Goal: Task Accomplishment & Management: Complete application form

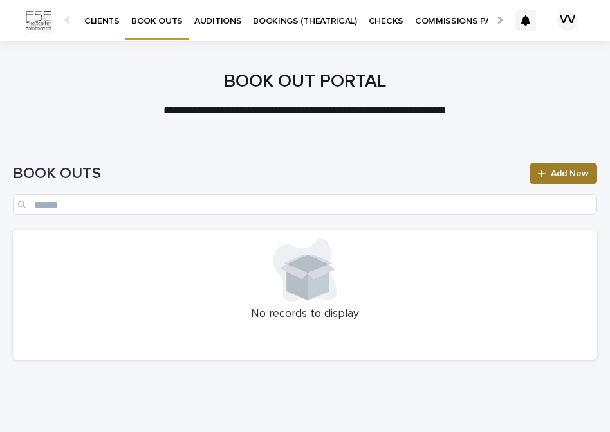
click at [557, 175] on span "Add New" at bounding box center [570, 173] width 38 height 9
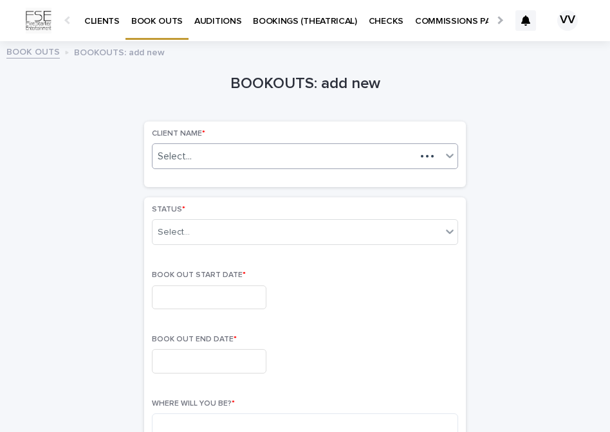
click at [213, 154] on div "Select..." at bounding box center [284, 157] width 263 height 16
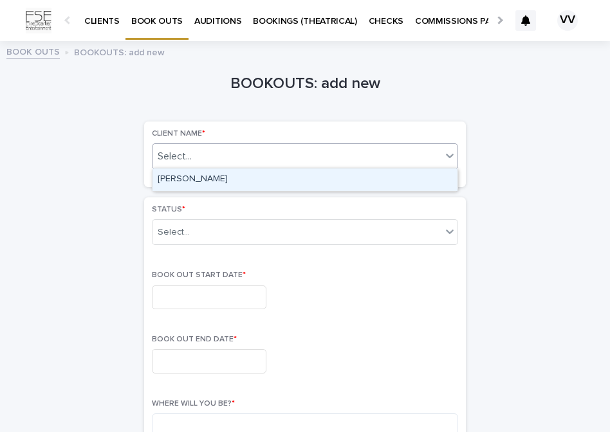
click at [205, 182] on div "[PERSON_NAME]" at bounding box center [305, 180] width 305 height 23
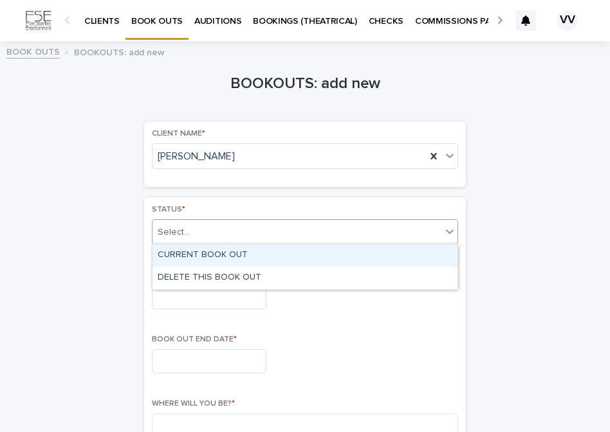
click at [191, 227] on input "text" at bounding box center [191, 232] width 1 height 12
click at [206, 251] on div "CURRENT BOOK OUT" at bounding box center [305, 256] width 305 height 23
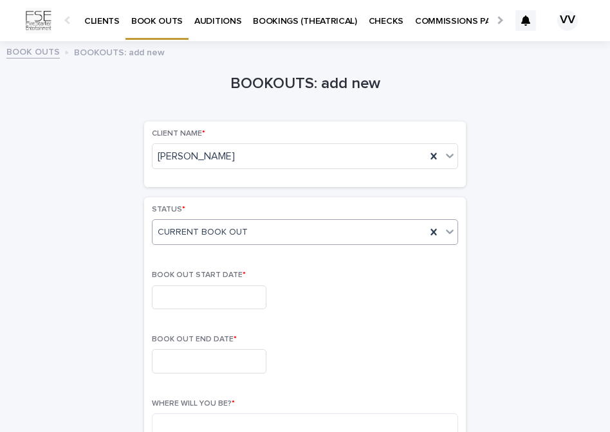
scroll to position [88, 0]
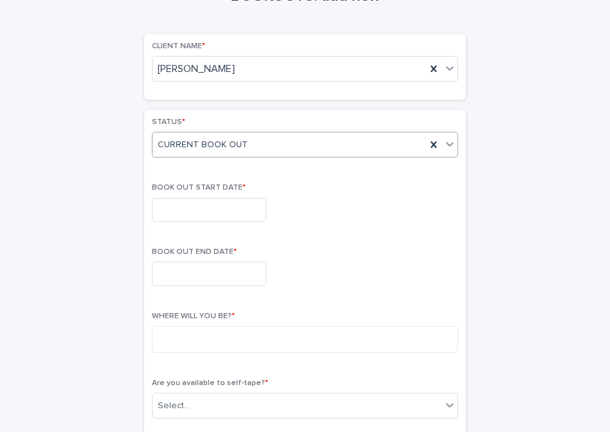
click at [207, 202] on input "text" at bounding box center [209, 210] width 115 height 24
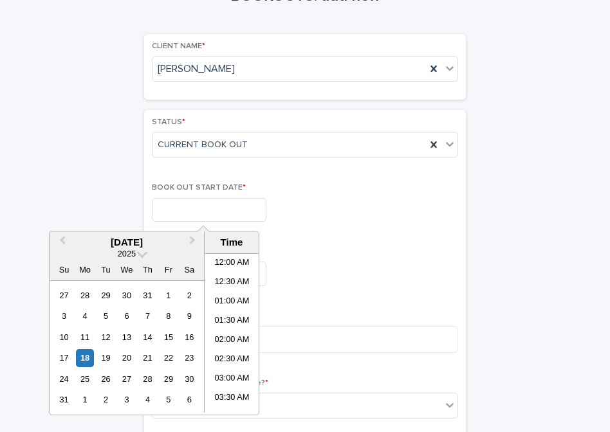
scroll to position [316, 0]
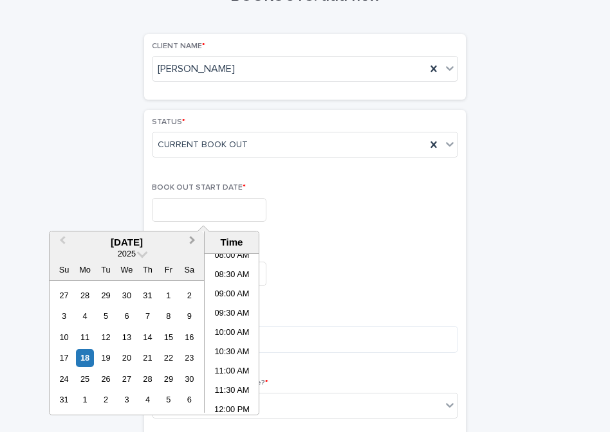
click at [192, 240] on span "Next Month" at bounding box center [192, 242] width 0 height 17
click at [66, 335] on div "9" at bounding box center [63, 337] width 17 height 17
click at [235, 295] on li "09:00 AM" at bounding box center [232, 295] width 55 height 19
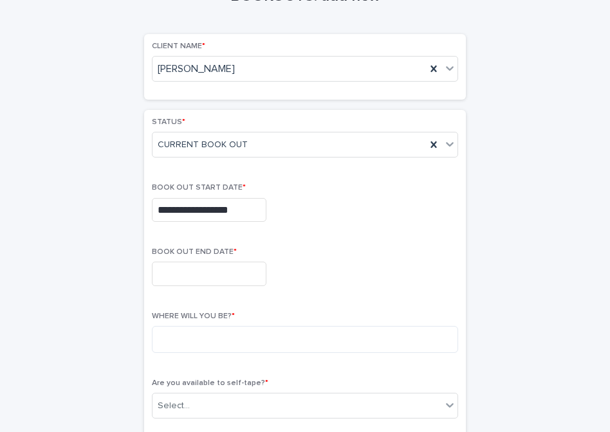
type input "**********"
click at [205, 272] on input "text" at bounding box center [209, 274] width 115 height 24
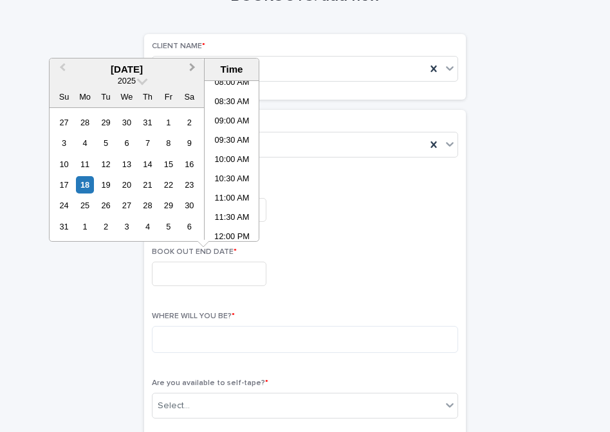
click at [192, 68] on span "Next Month" at bounding box center [192, 68] width 0 height 17
click at [103, 166] on div "11" at bounding box center [105, 164] width 17 height 17
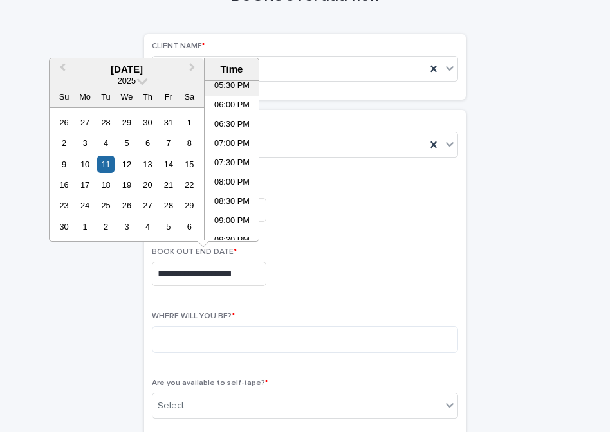
scroll to position [723, 0]
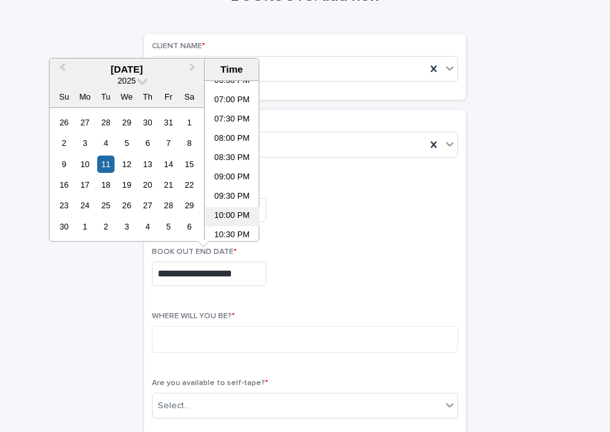
click at [240, 219] on li "10:00 PM" at bounding box center [232, 216] width 55 height 19
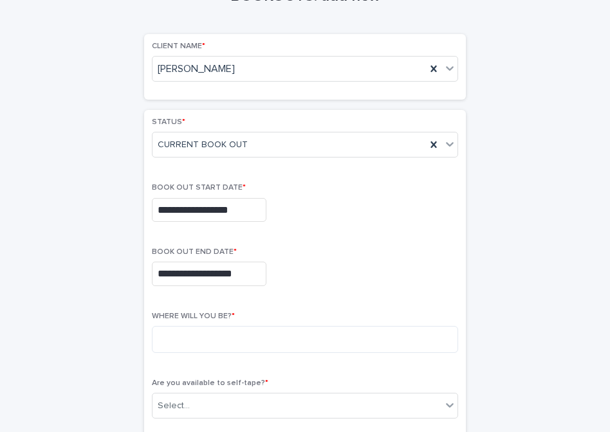
type input "**********"
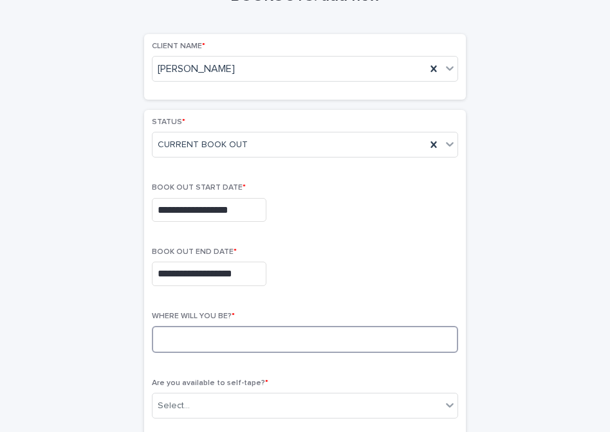
click at [205, 328] on textarea at bounding box center [305, 339] width 306 height 27
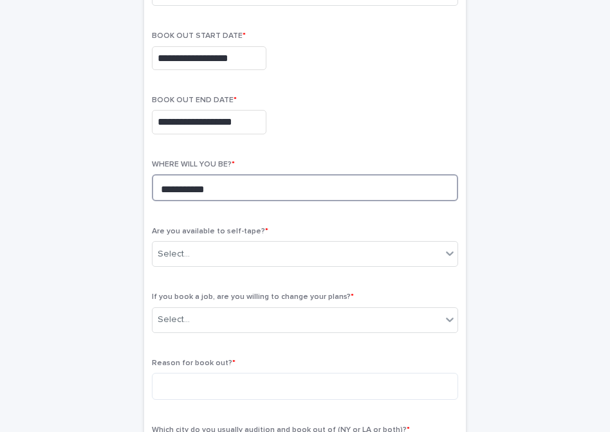
scroll to position [304, 0]
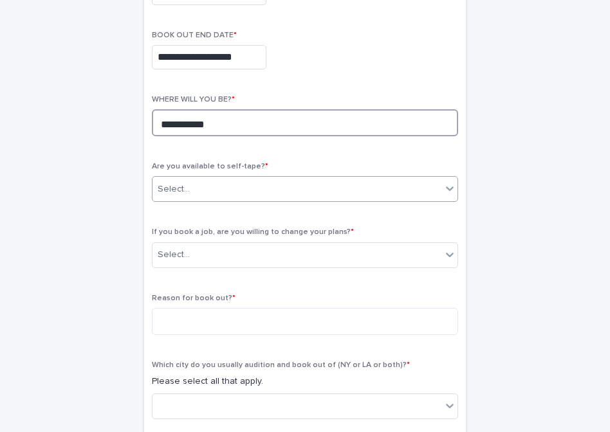
type textarea "**********"
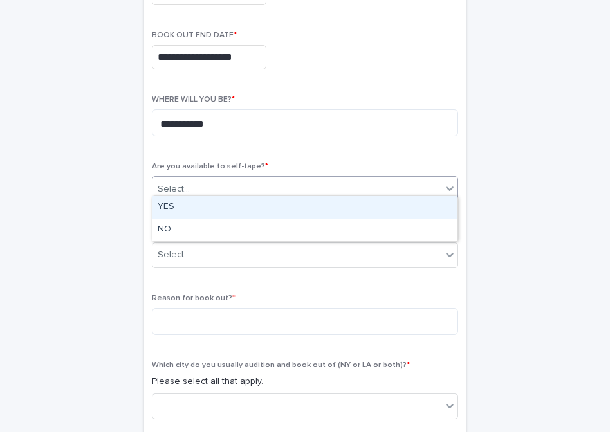
click at [224, 184] on div "Select..." at bounding box center [297, 189] width 289 height 21
click at [211, 208] on div "YES" at bounding box center [305, 207] width 305 height 23
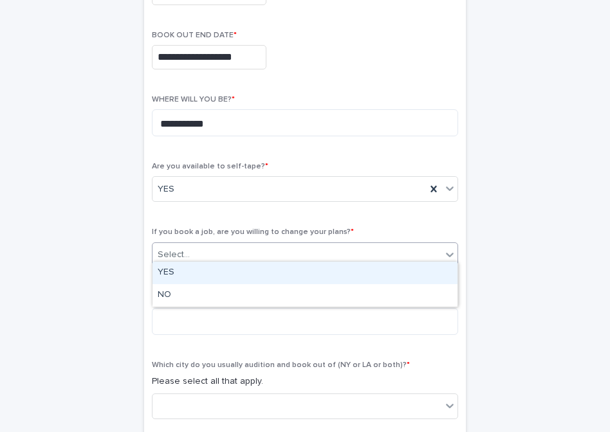
click at [227, 249] on div "Select..." at bounding box center [297, 255] width 289 height 21
click at [223, 270] on div "YES" at bounding box center [305, 273] width 305 height 23
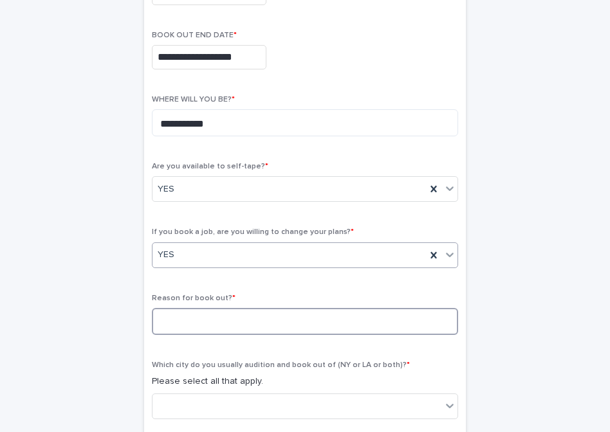
click at [208, 311] on textarea at bounding box center [305, 321] width 306 height 27
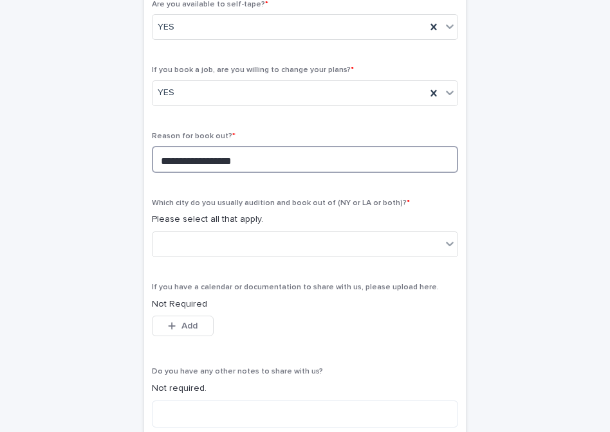
scroll to position [473, 0]
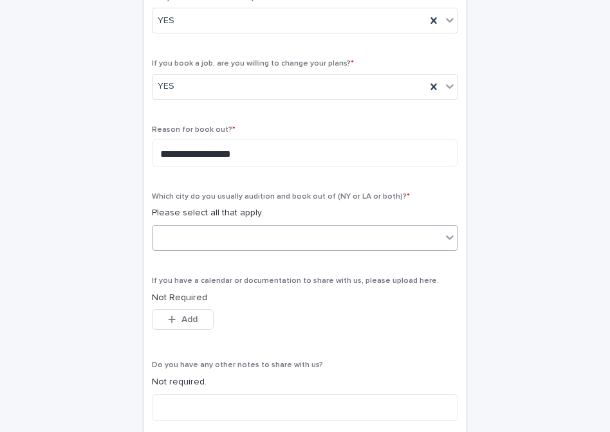
click at [407, 238] on div at bounding box center [297, 238] width 289 height 21
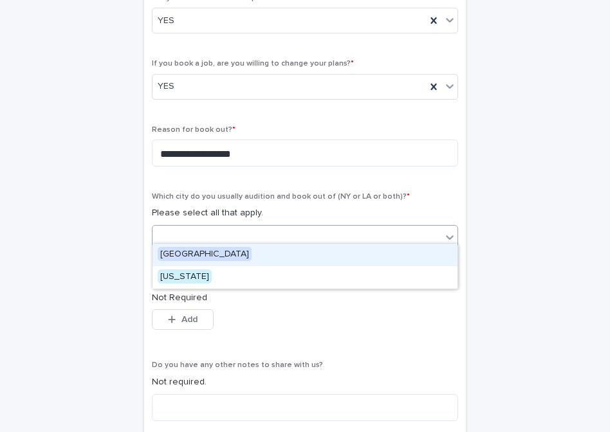
click at [384, 262] on div "[GEOGRAPHIC_DATA]" at bounding box center [305, 255] width 305 height 23
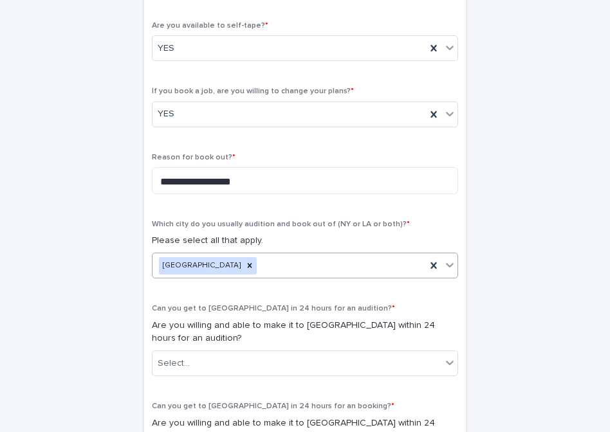
scroll to position [447, 0]
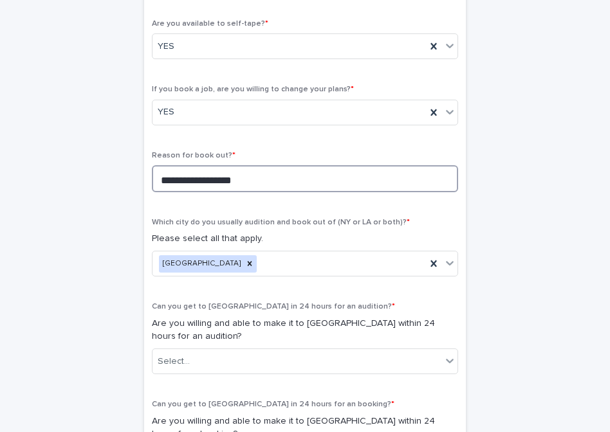
drag, startPoint x: 200, startPoint y: 171, endPoint x: 165, endPoint y: 167, distance: 35.6
click at [165, 167] on textarea "**********" at bounding box center [305, 178] width 306 height 27
click at [284, 174] on textarea "**********" at bounding box center [305, 178] width 306 height 27
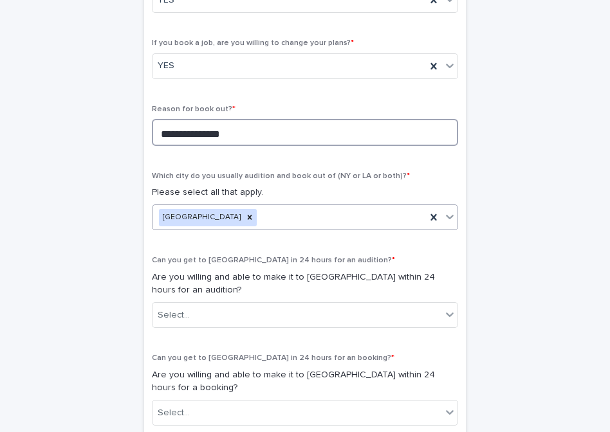
scroll to position [512, 0]
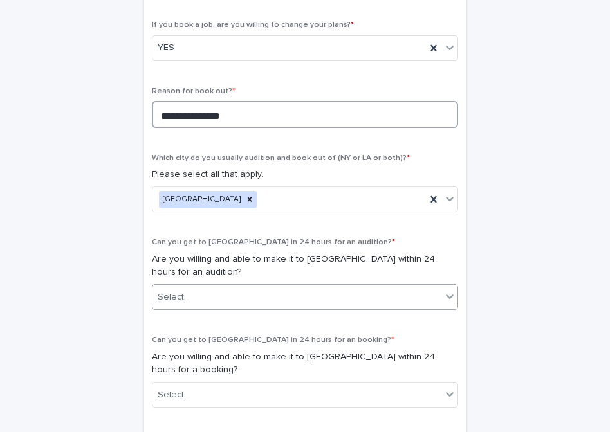
type textarea "**********"
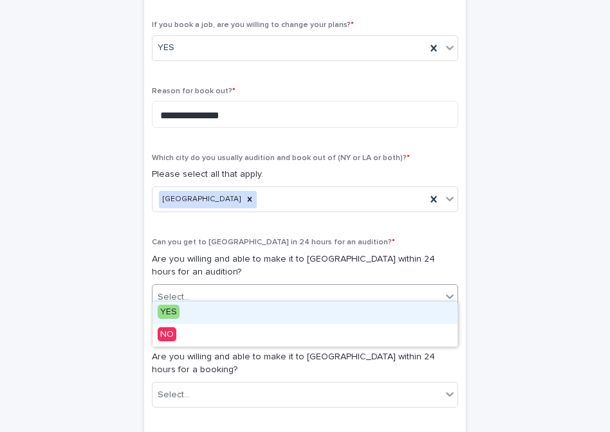
click at [192, 288] on div "Select..." at bounding box center [297, 297] width 289 height 21
click at [187, 317] on div "YES" at bounding box center [305, 313] width 305 height 23
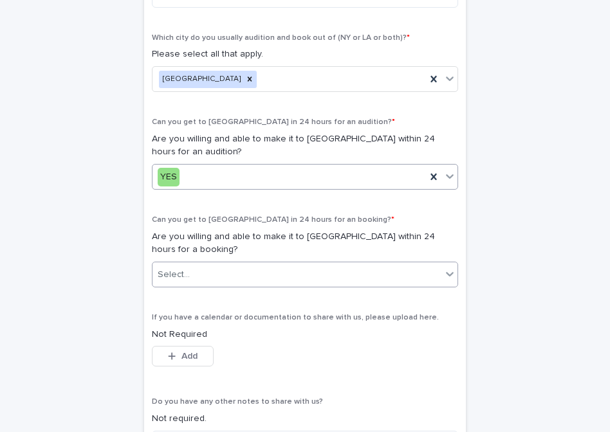
scroll to position [643, 0]
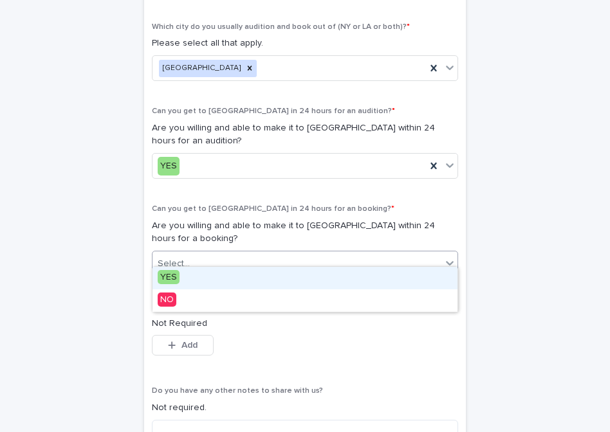
click at [196, 259] on div "Select..." at bounding box center [297, 264] width 289 height 21
click at [187, 285] on div "YES" at bounding box center [305, 278] width 305 height 23
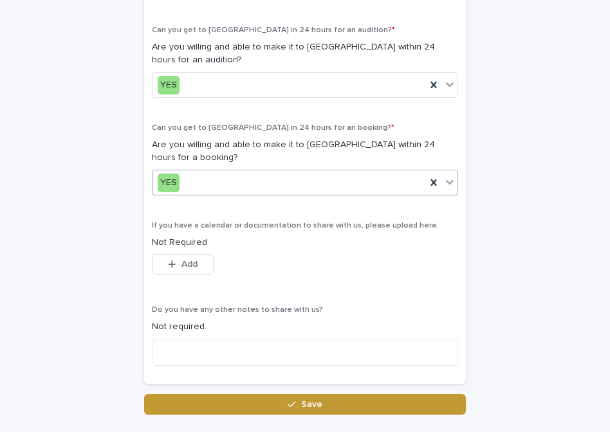
scroll to position [757, 0]
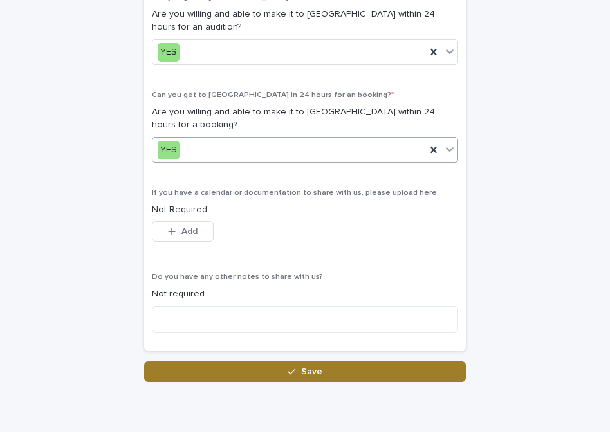
click at [252, 362] on button "Save" at bounding box center [305, 372] width 322 height 21
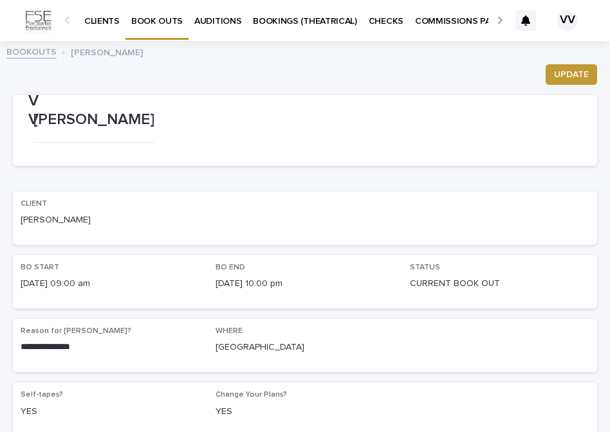
click at [48, 55] on link "BOOKOUTS" at bounding box center [31, 51] width 50 height 15
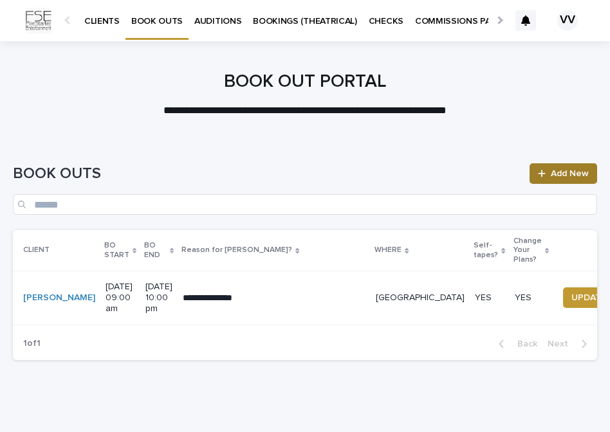
click at [548, 178] on link "Add New" at bounding box center [564, 173] width 68 height 21
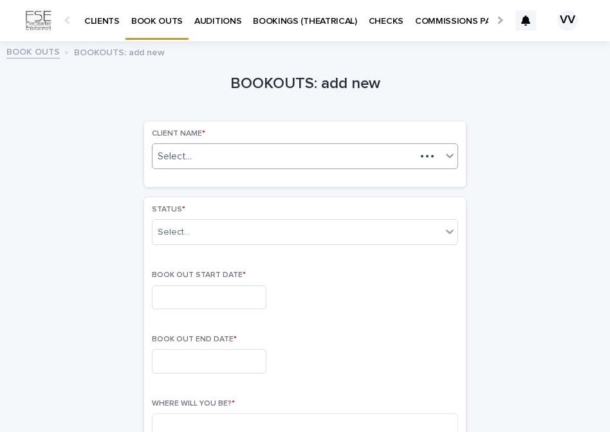
click at [352, 162] on div "Select..." at bounding box center [284, 157] width 263 height 16
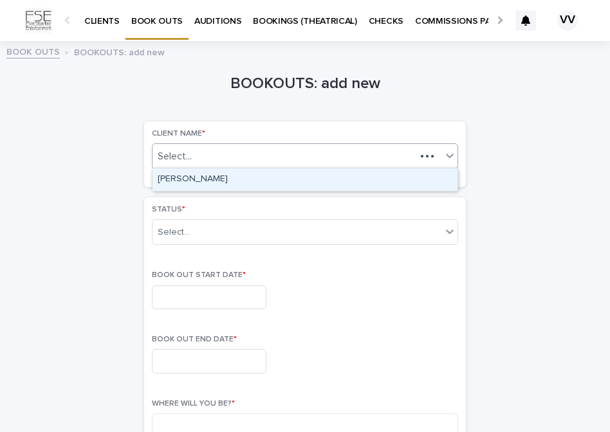
click at [346, 180] on div "[PERSON_NAME]" at bounding box center [305, 180] width 305 height 23
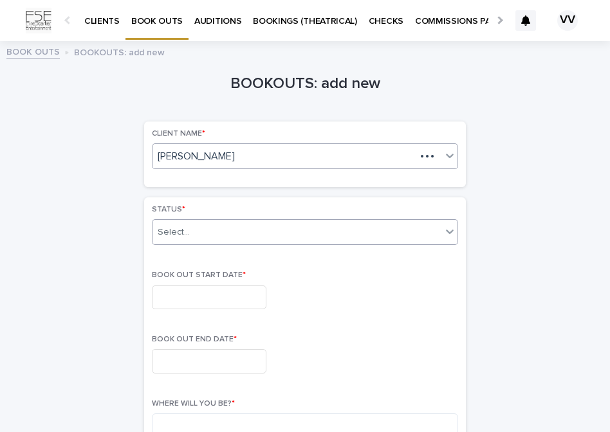
click at [263, 227] on div "Select..." at bounding box center [297, 232] width 289 height 21
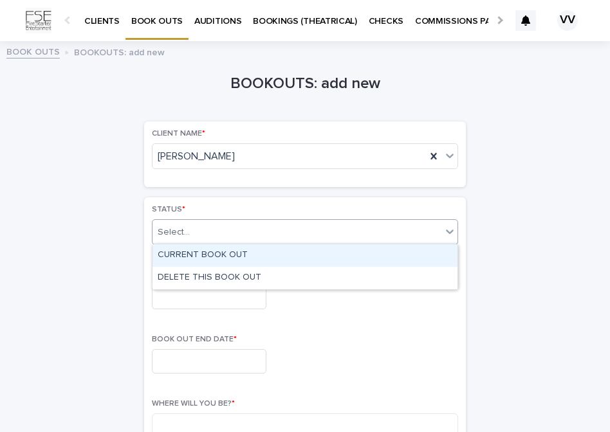
click at [258, 254] on div "CURRENT BOOK OUT" at bounding box center [305, 256] width 305 height 23
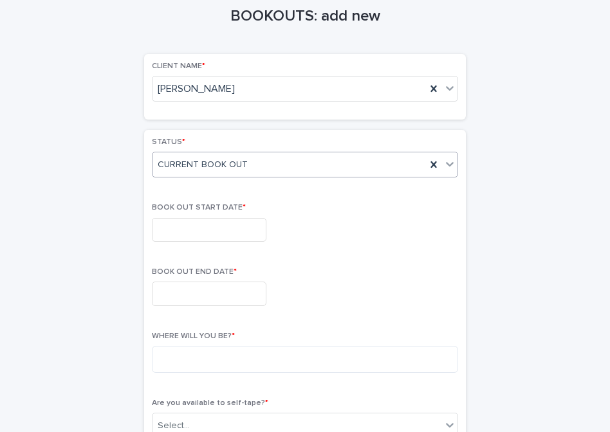
scroll to position [80, 0]
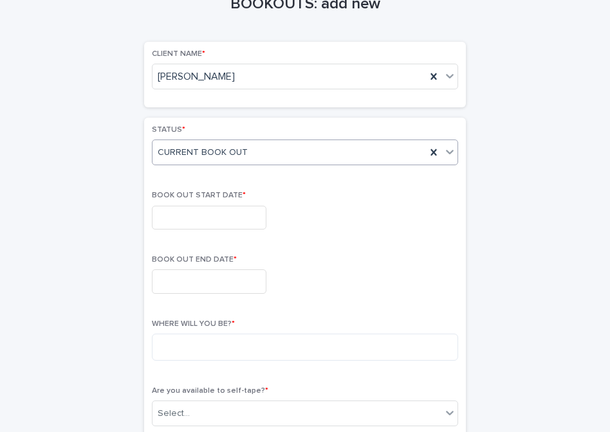
click at [200, 216] on input "text" at bounding box center [209, 218] width 115 height 24
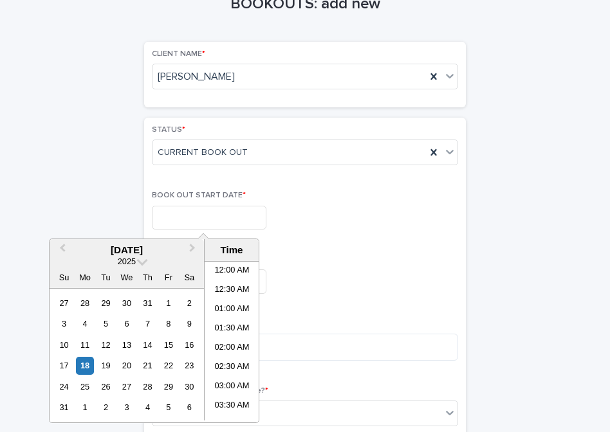
scroll to position [316, 0]
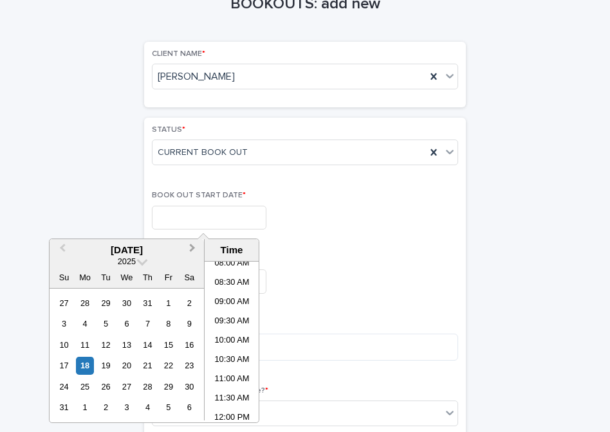
click at [193, 252] on button "Next Month" at bounding box center [193, 251] width 21 height 21
click at [89, 362] on div "22" at bounding box center [84, 365] width 17 height 17
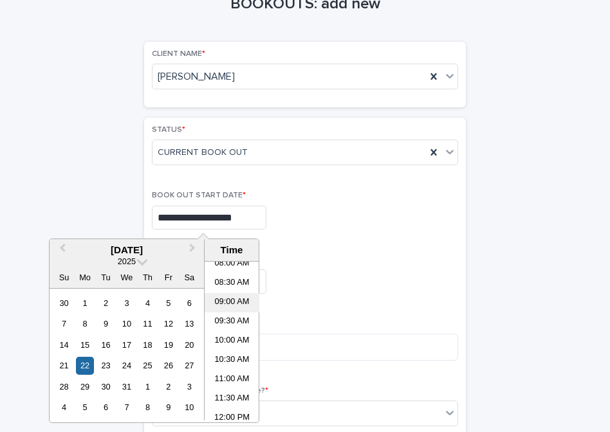
click at [241, 304] on li "09:00 AM" at bounding box center [232, 302] width 55 height 19
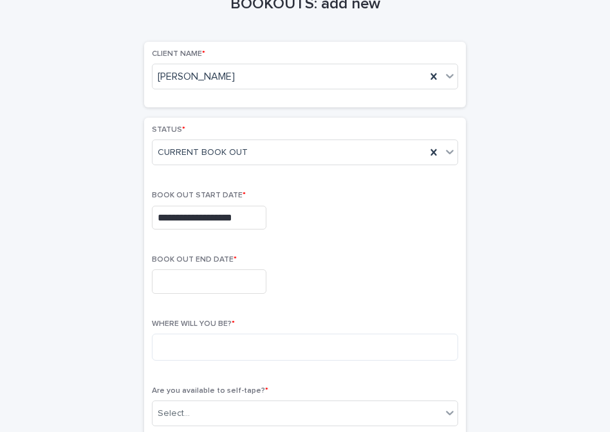
type input "**********"
click at [193, 272] on input "text" at bounding box center [209, 282] width 115 height 24
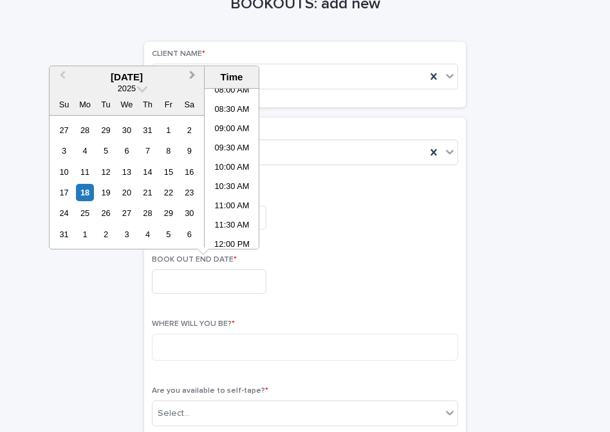
click at [192, 75] on button "Next Month" at bounding box center [193, 78] width 21 height 21
click at [165, 210] on div "2" at bounding box center [168, 213] width 17 height 17
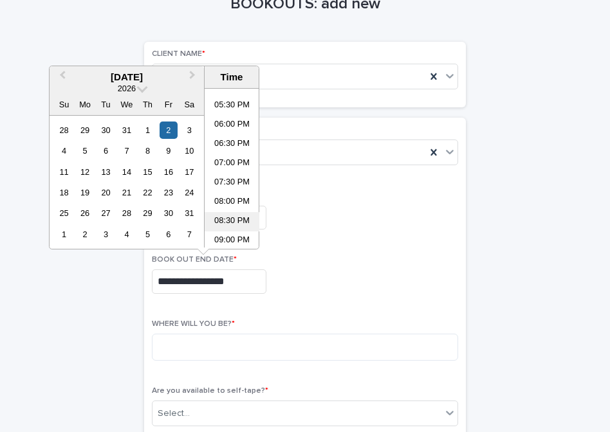
scroll to position [721, 0]
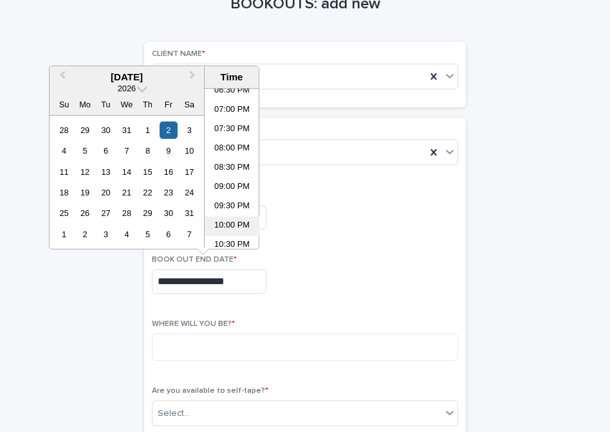
click at [235, 223] on li "10:00 PM" at bounding box center [232, 226] width 55 height 19
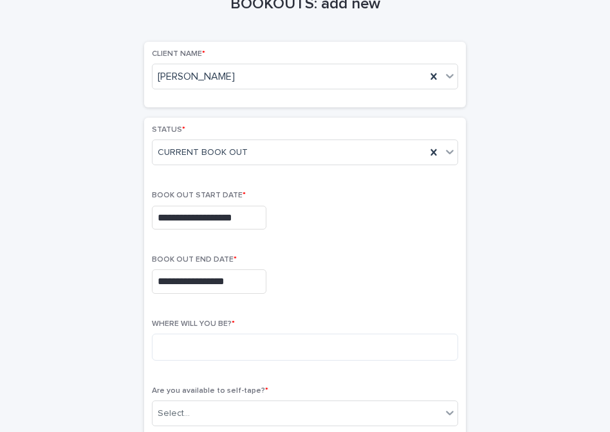
type input "**********"
click at [325, 263] on div "**********" at bounding box center [305, 279] width 306 height 49
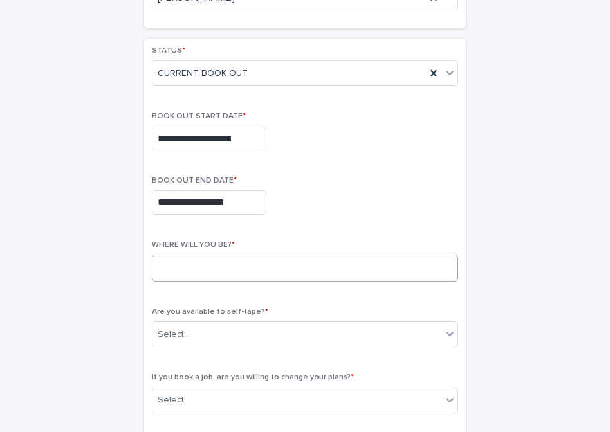
scroll to position [165, 0]
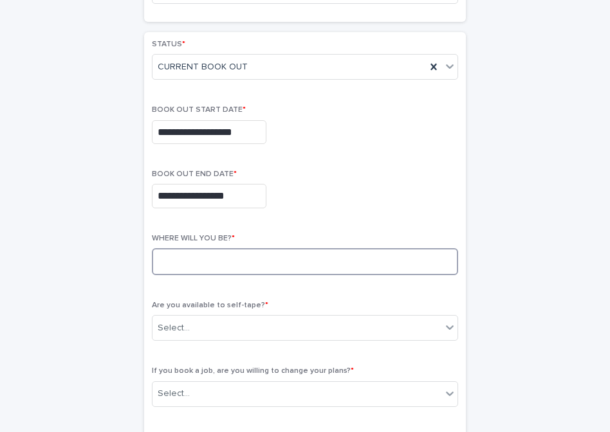
click at [283, 251] on textarea at bounding box center [305, 261] width 306 height 27
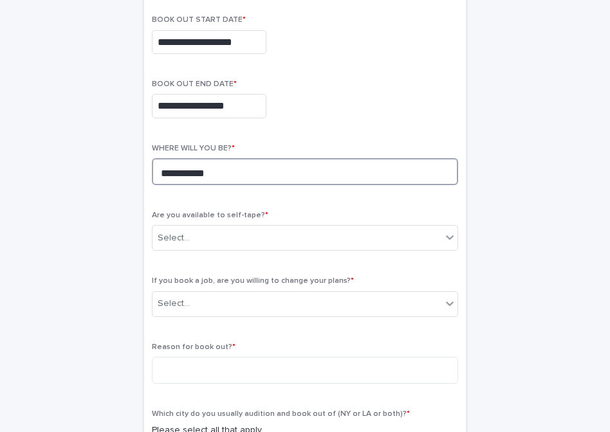
scroll to position [274, 0]
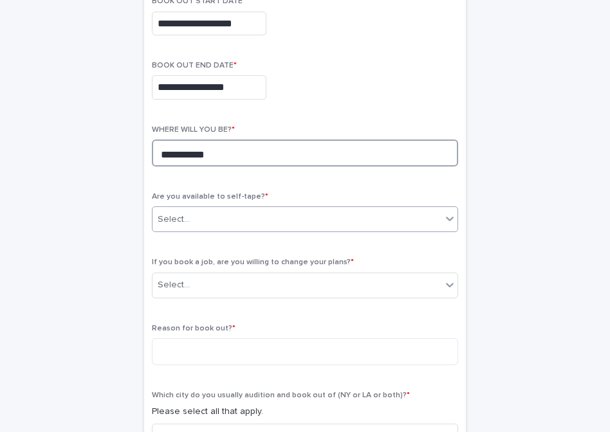
type textarea "**********"
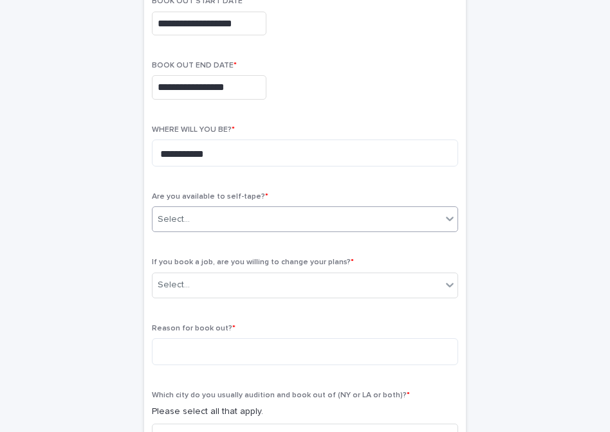
click at [243, 211] on div "Select..." at bounding box center [297, 219] width 289 height 21
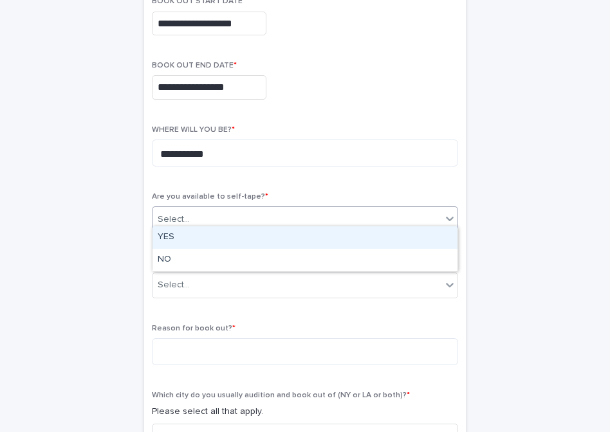
click at [227, 232] on div "YES" at bounding box center [305, 238] width 305 height 23
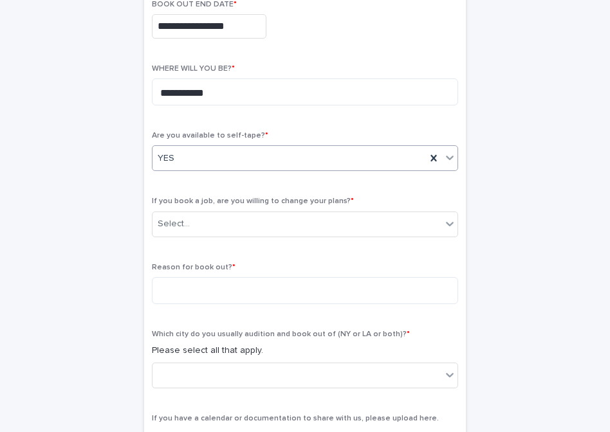
scroll to position [340, 0]
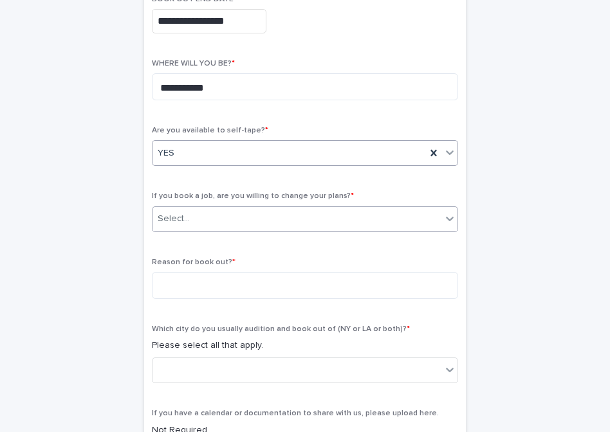
click at [248, 218] on div "Select..." at bounding box center [297, 218] width 289 height 21
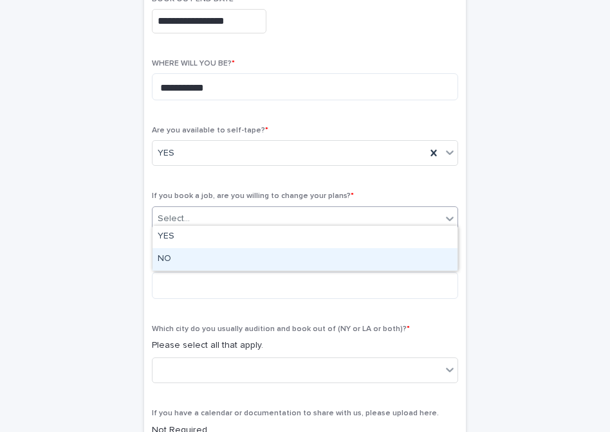
click at [229, 257] on div "NO" at bounding box center [305, 259] width 305 height 23
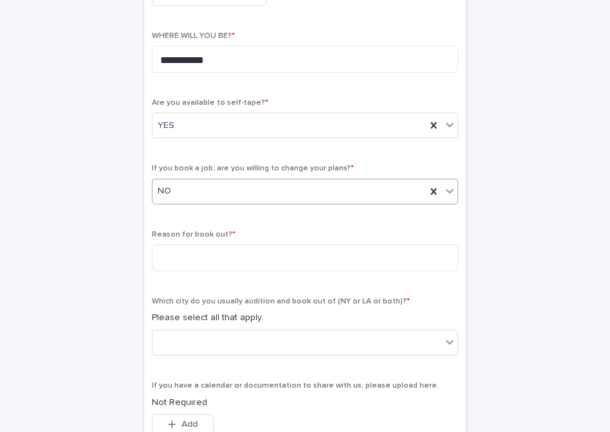
scroll to position [380, 0]
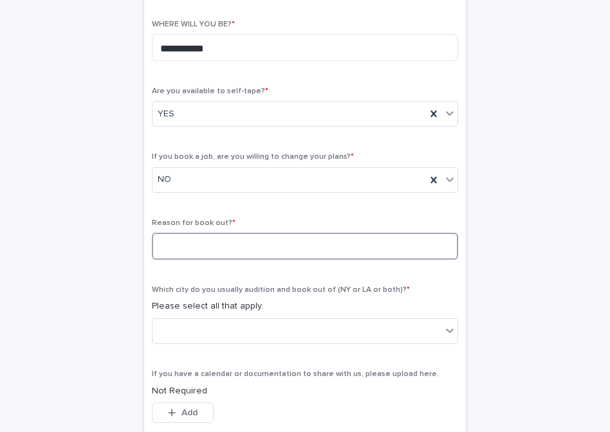
click at [238, 233] on textarea at bounding box center [305, 246] width 306 height 27
click at [161, 238] on textarea "**********" at bounding box center [305, 246] width 306 height 27
click at [266, 237] on textarea "**********" at bounding box center [305, 246] width 306 height 27
type textarea "**********"
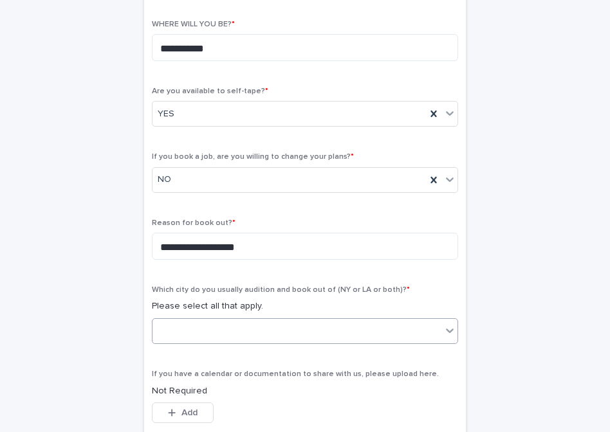
click at [302, 329] on div at bounding box center [297, 331] width 289 height 21
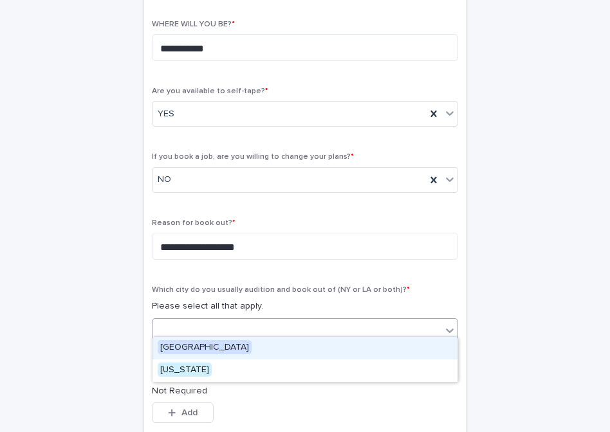
click at [232, 348] on div "[GEOGRAPHIC_DATA]" at bounding box center [305, 348] width 305 height 23
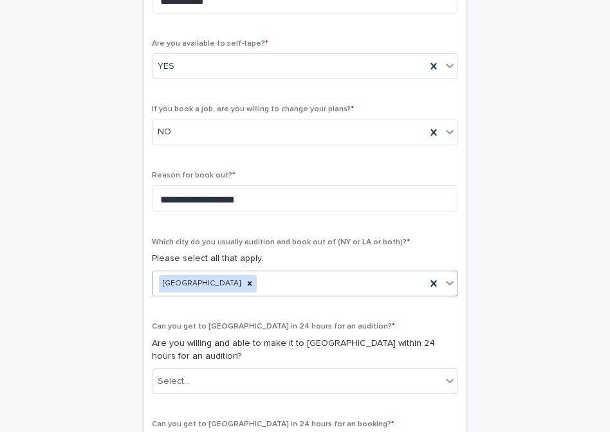
scroll to position [426, 0]
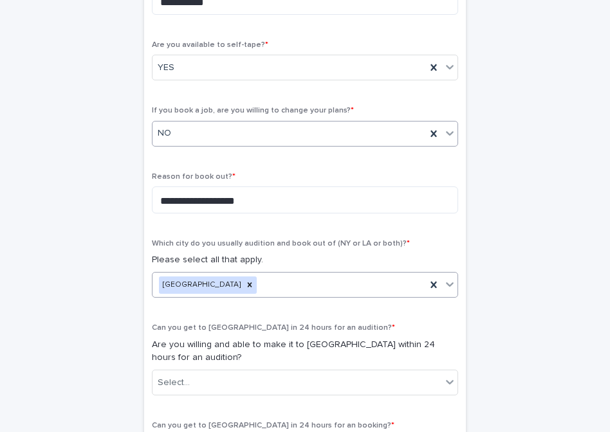
click at [320, 133] on div "NO" at bounding box center [289, 133] width 273 height 21
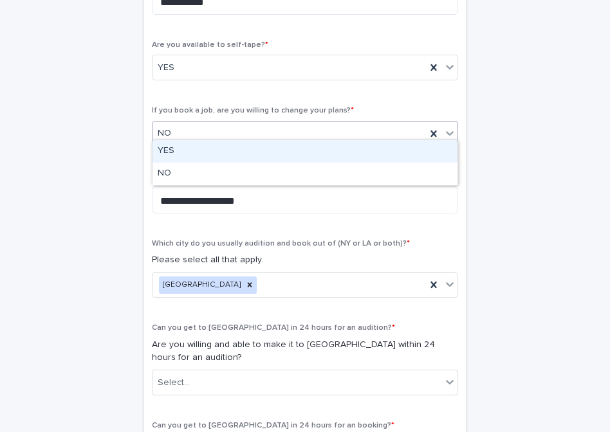
click at [308, 156] on div "YES" at bounding box center [305, 151] width 305 height 23
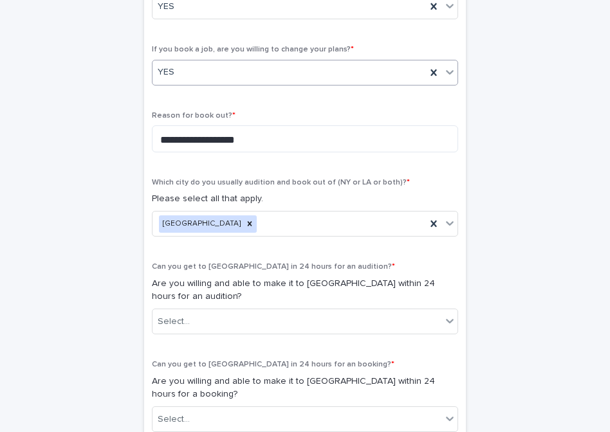
scroll to position [490, 0]
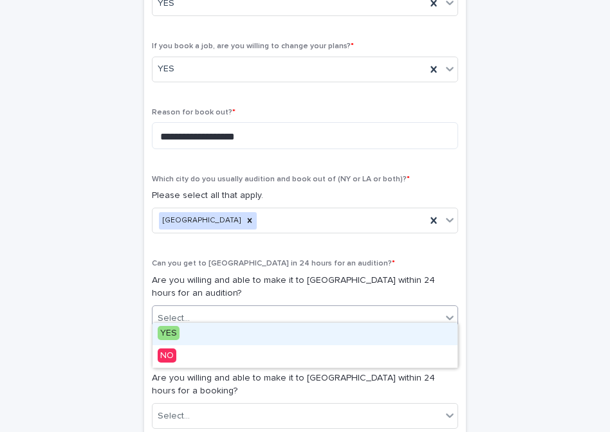
click at [301, 308] on div "Select..." at bounding box center [297, 318] width 289 height 21
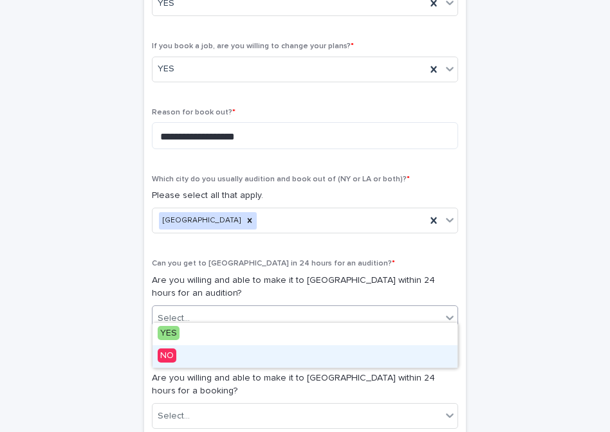
click at [272, 354] on div "NO" at bounding box center [305, 357] width 305 height 23
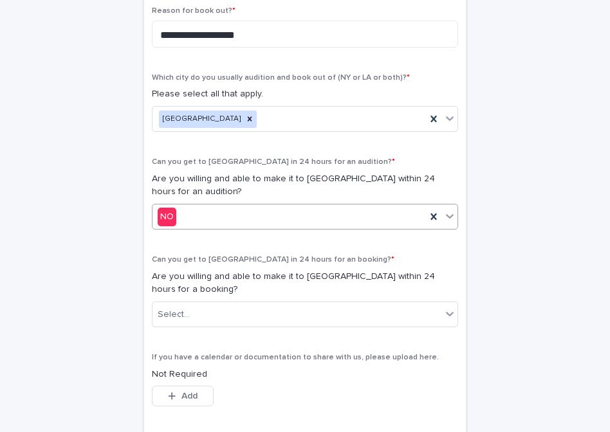
scroll to position [595, 0]
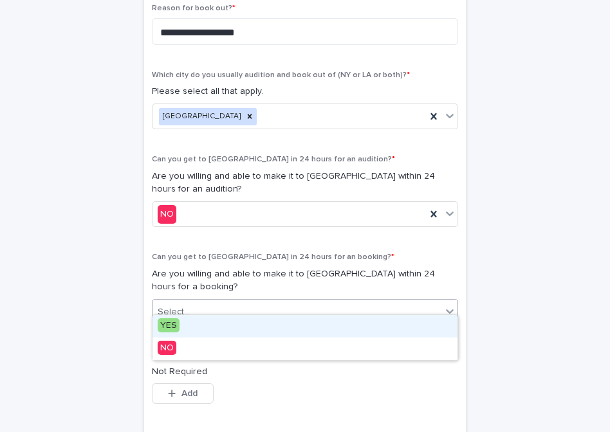
click at [264, 307] on div "Select..." at bounding box center [297, 312] width 289 height 21
click at [254, 329] on div "YES" at bounding box center [305, 326] width 305 height 23
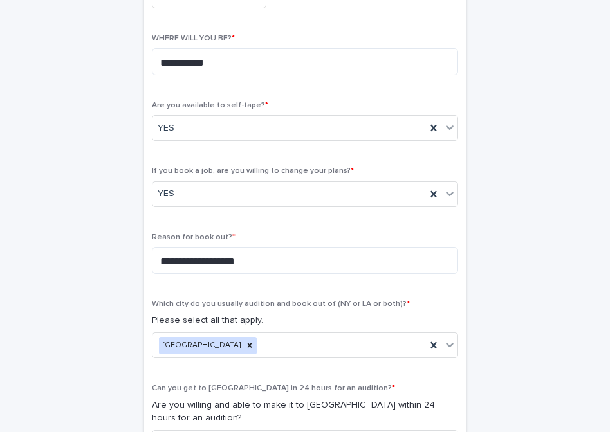
scroll to position [362, 0]
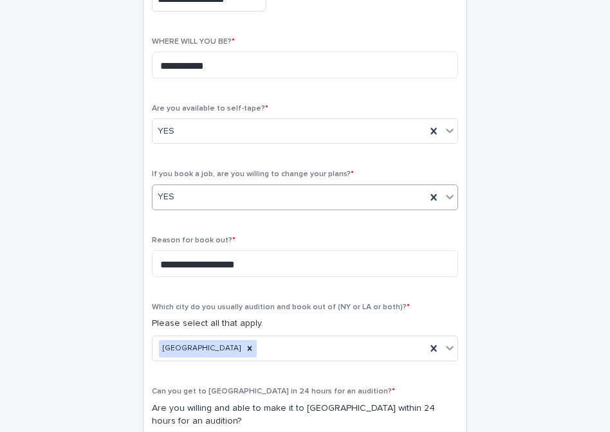
click at [447, 194] on icon at bounding box center [449, 196] width 13 height 13
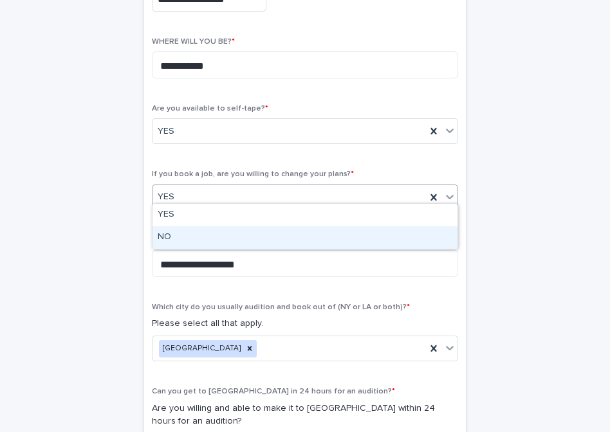
click at [392, 231] on div "NO" at bounding box center [305, 238] width 305 height 23
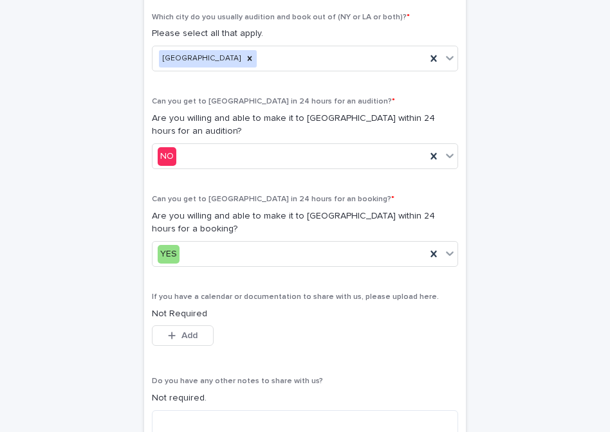
scroll to position [669, 0]
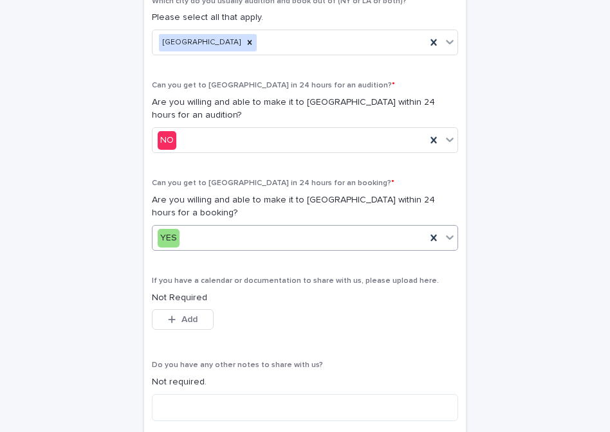
click at [452, 236] on icon at bounding box center [450, 238] width 8 height 5
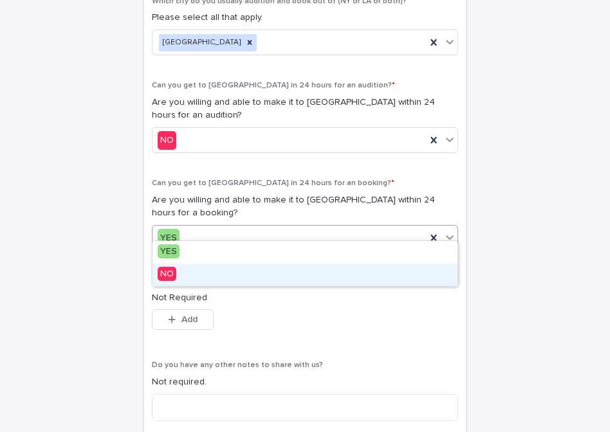
click at [406, 275] on div "NO" at bounding box center [305, 275] width 305 height 23
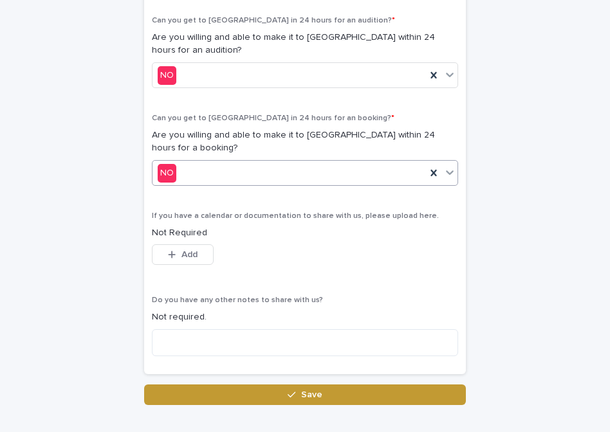
scroll to position [751, 0]
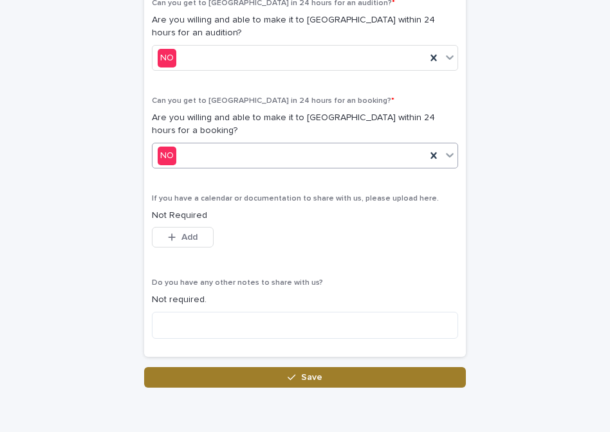
click at [328, 368] on button "Save" at bounding box center [305, 377] width 322 height 21
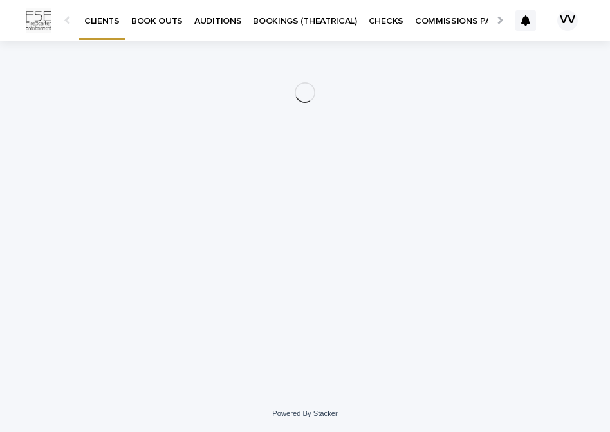
click at [160, 23] on p "BOOK OUTS" at bounding box center [156, 13] width 51 height 27
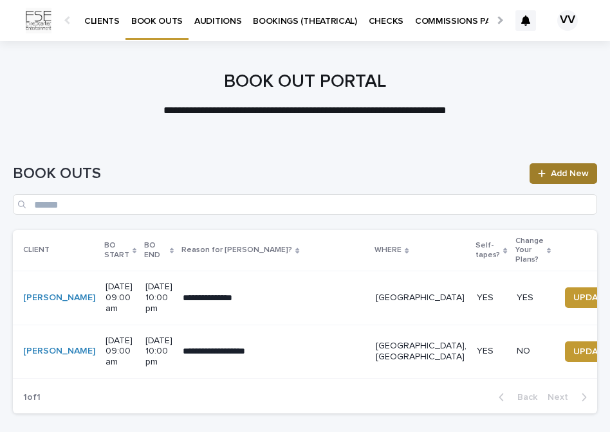
click at [541, 172] on icon at bounding box center [542, 173] width 8 height 9
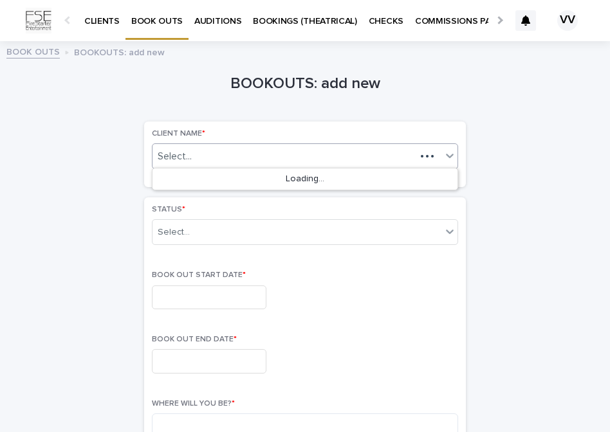
click at [294, 156] on div "Select..." at bounding box center [284, 157] width 263 height 16
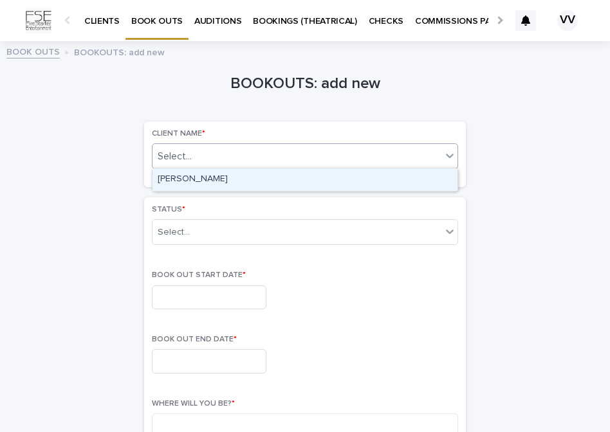
click at [240, 182] on div "[PERSON_NAME]" at bounding box center [305, 180] width 305 height 23
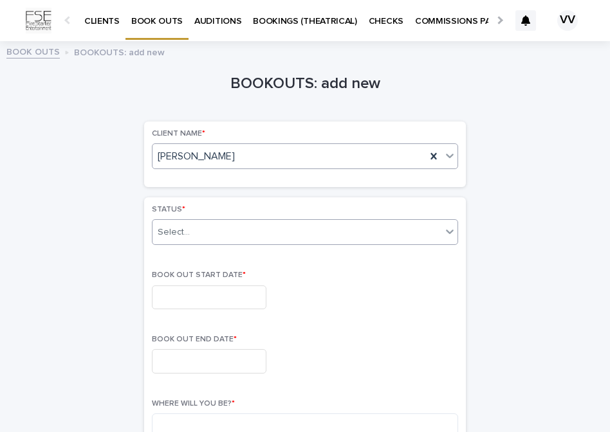
click at [223, 234] on div "Select..." at bounding box center [297, 232] width 289 height 21
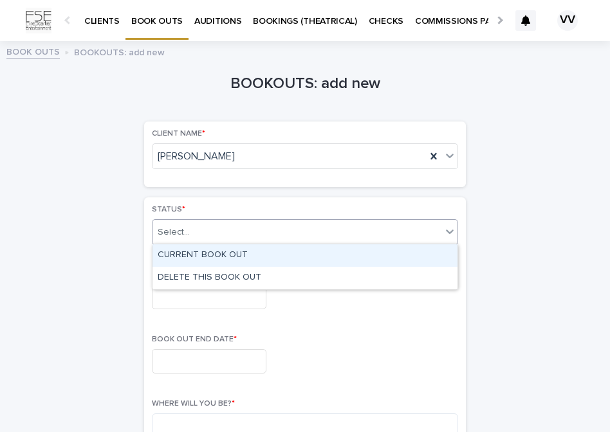
click at [213, 250] on div "CURRENT BOOK OUT" at bounding box center [305, 256] width 305 height 23
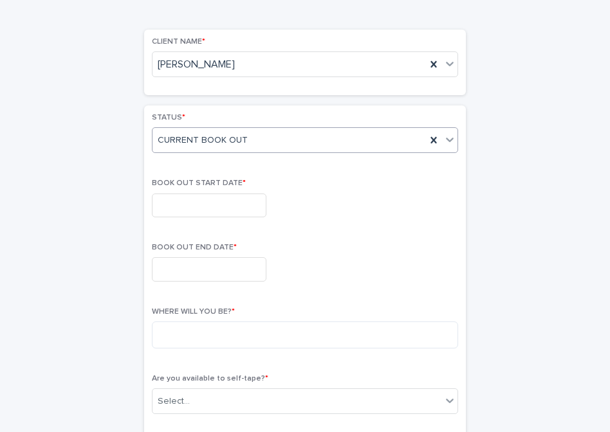
scroll to position [98, 0]
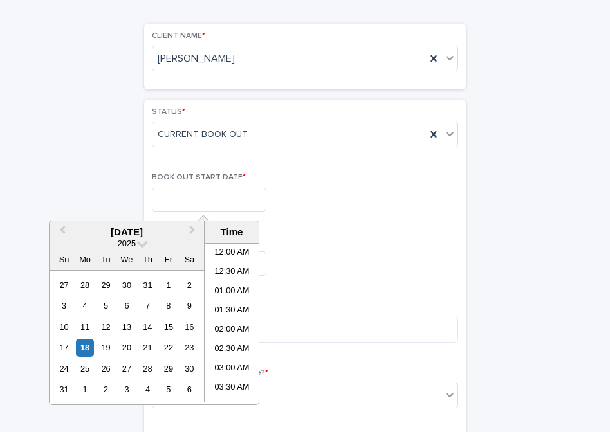
click at [205, 198] on input "text" at bounding box center [209, 200] width 115 height 24
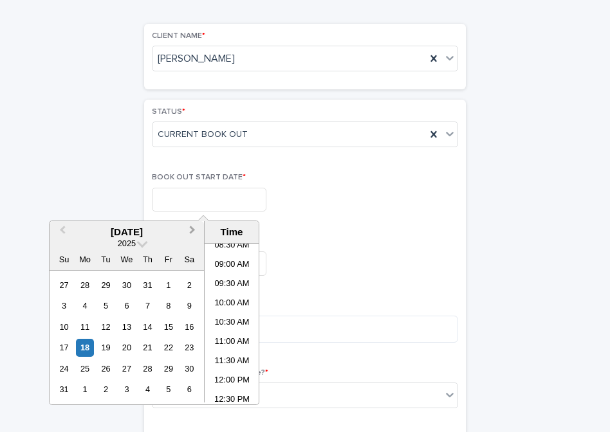
click at [194, 228] on button "Next Month" at bounding box center [193, 233] width 21 height 21
click at [148, 286] on div "2" at bounding box center [147, 285] width 17 height 17
click at [129, 282] on div "1" at bounding box center [126, 285] width 17 height 17
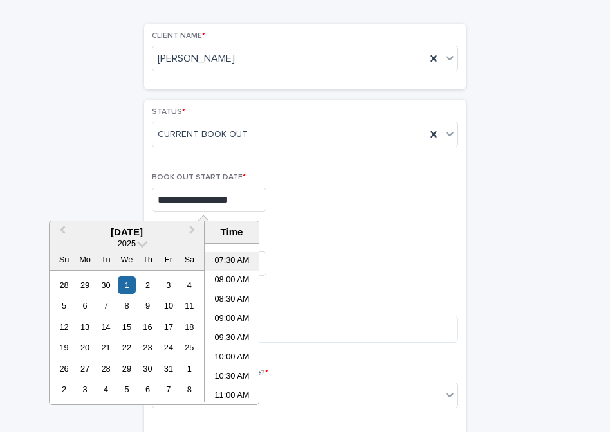
scroll to position [295, 0]
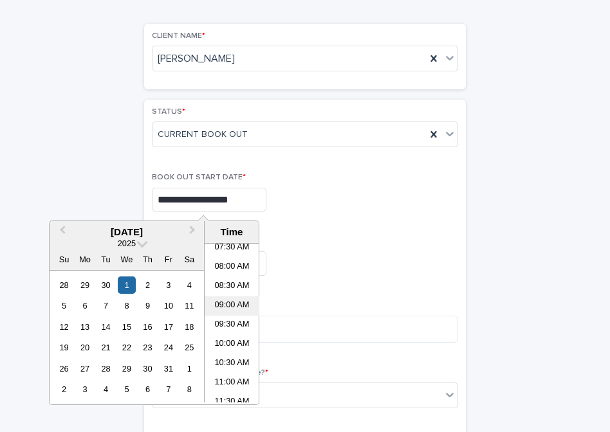
click at [233, 306] on li "09:00 AM" at bounding box center [232, 306] width 55 height 19
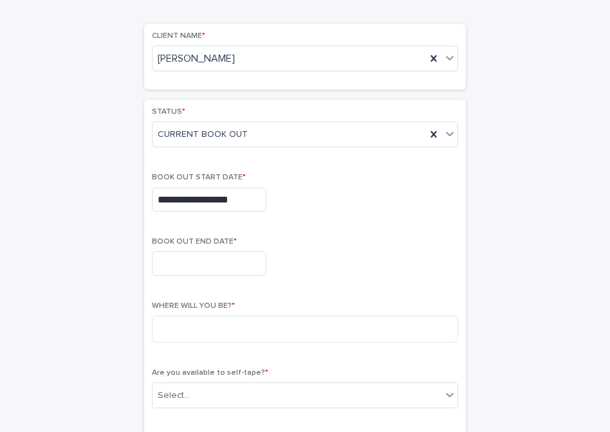
type input "**********"
click at [198, 259] on input "text" at bounding box center [209, 264] width 115 height 24
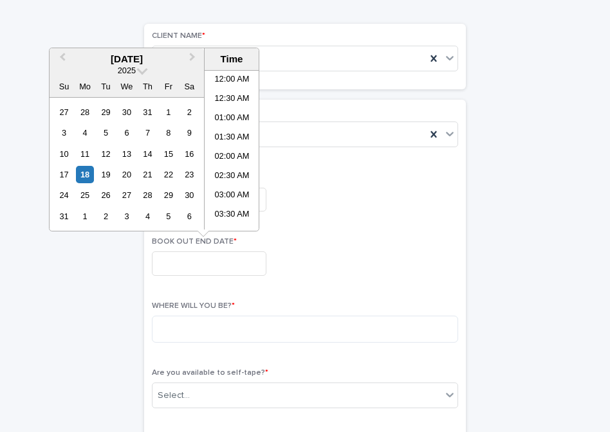
scroll to position [335, 0]
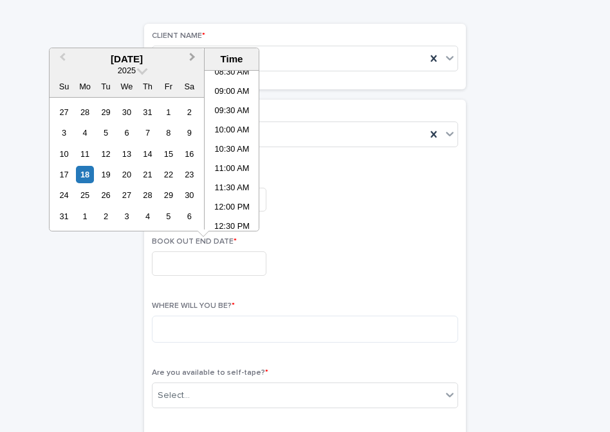
click at [192, 59] on span "Next Month" at bounding box center [192, 58] width 0 height 17
click at [129, 134] on div "8" at bounding box center [126, 132] width 17 height 17
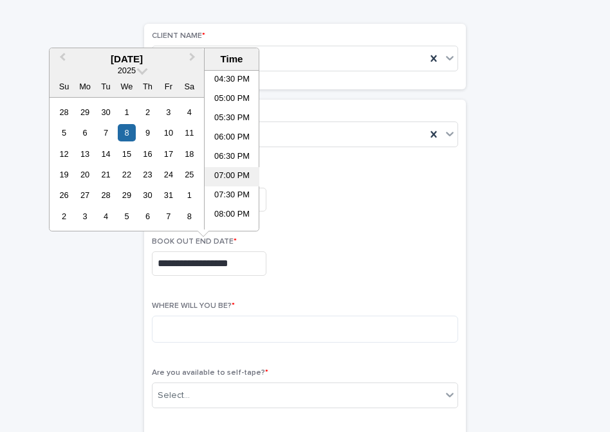
scroll to position [638, 0]
click at [236, 208] on li "08:00 PM" at bounding box center [232, 214] width 55 height 19
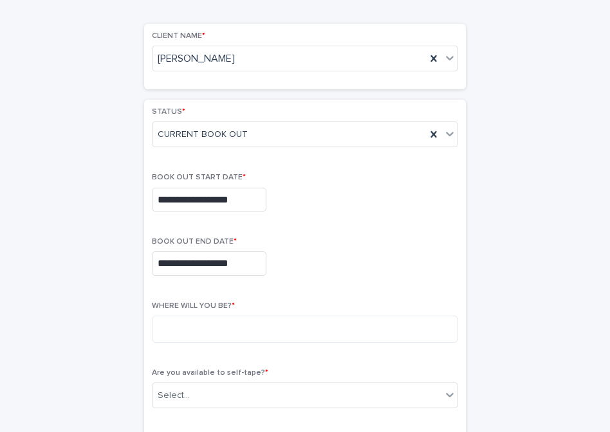
type input "**********"
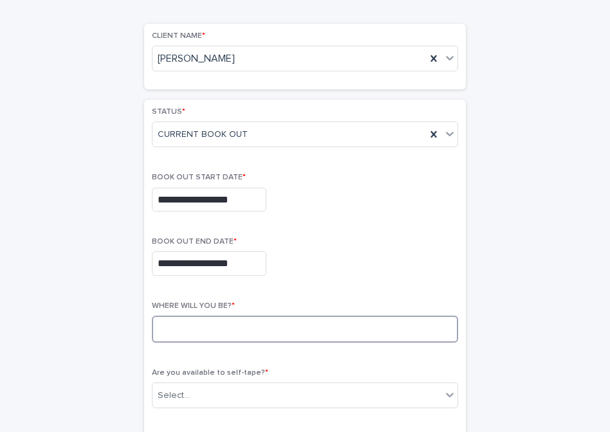
click at [221, 316] on textarea at bounding box center [305, 329] width 306 height 27
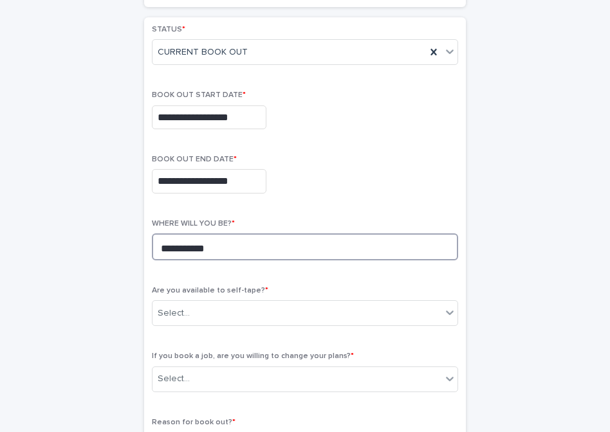
scroll to position [210, 0]
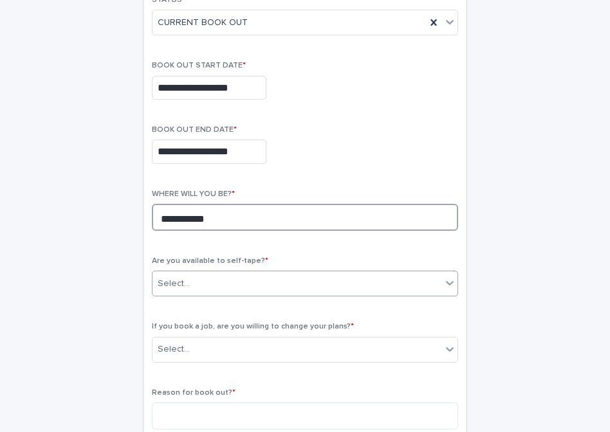
type textarea "**********"
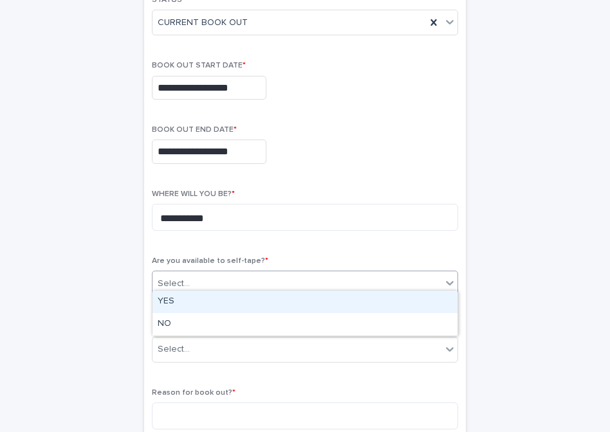
click at [208, 273] on div "Select..." at bounding box center [297, 283] width 289 height 21
click at [196, 304] on div "YES" at bounding box center [305, 302] width 305 height 23
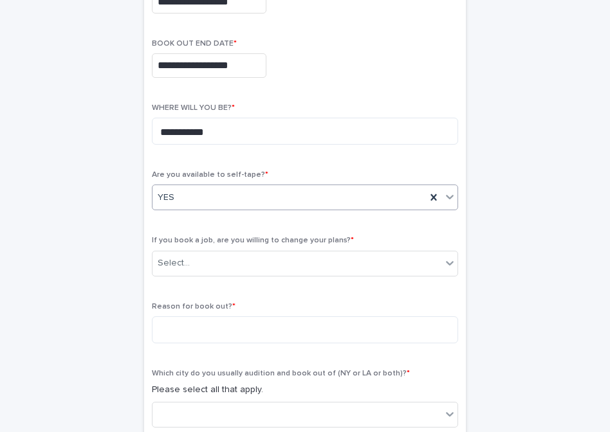
scroll to position [316, 0]
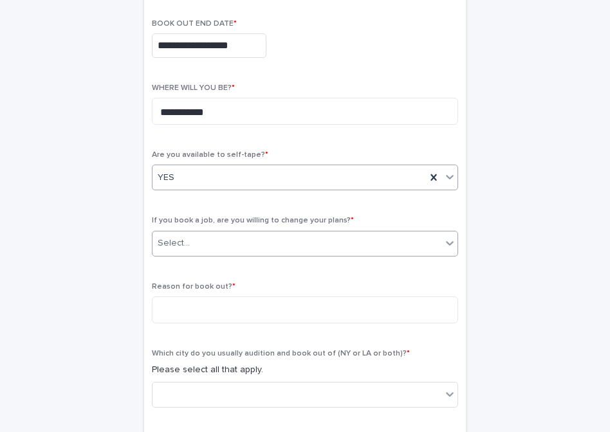
click at [208, 239] on div "Select..." at bounding box center [297, 243] width 289 height 21
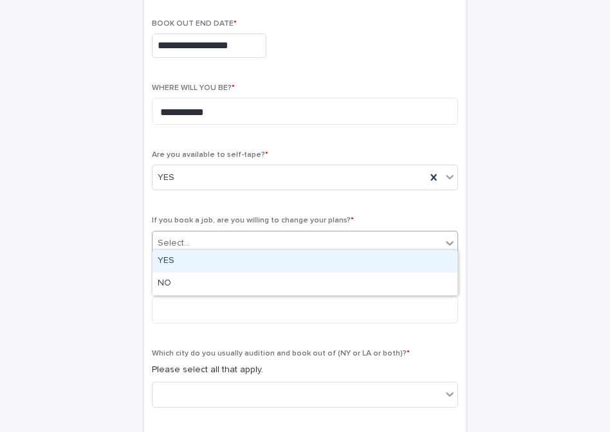
click at [196, 261] on div "YES" at bounding box center [305, 261] width 305 height 23
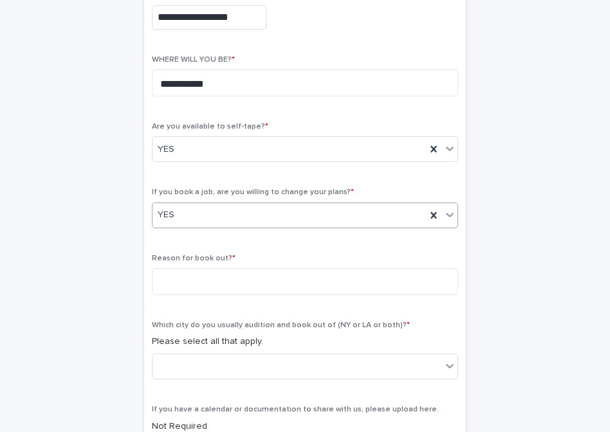
scroll to position [347, 0]
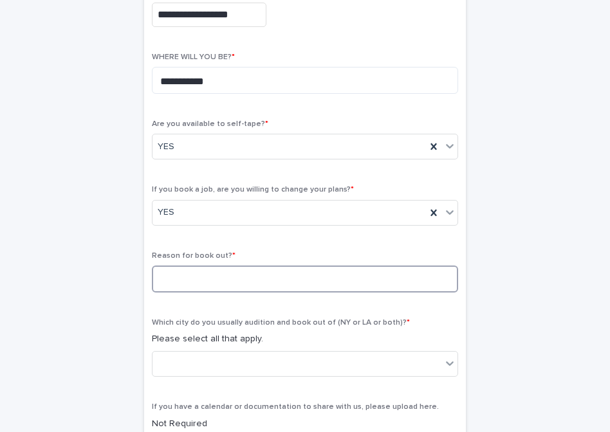
click at [181, 272] on textarea at bounding box center [305, 279] width 306 height 27
type textarea "*"
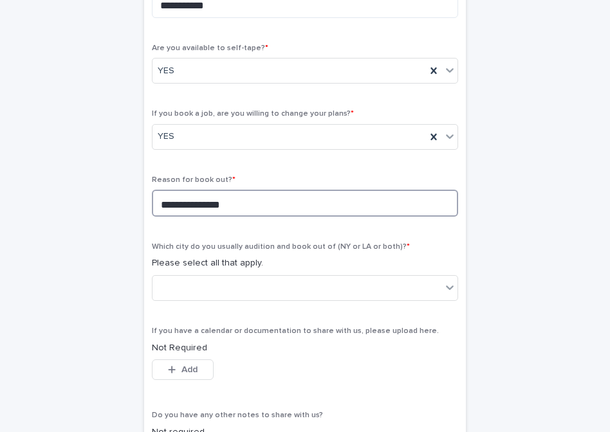
scroll to position [425, 0]
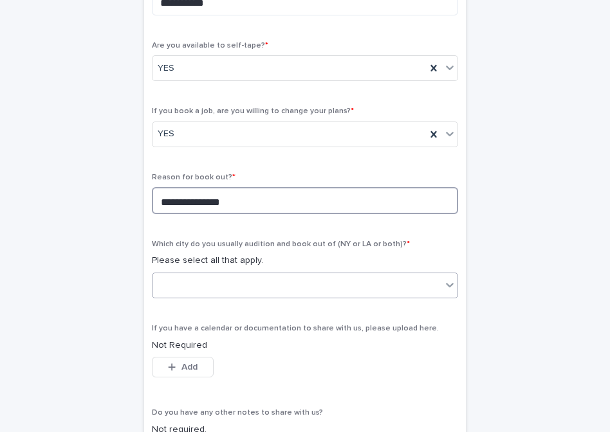
type textarea "**********"
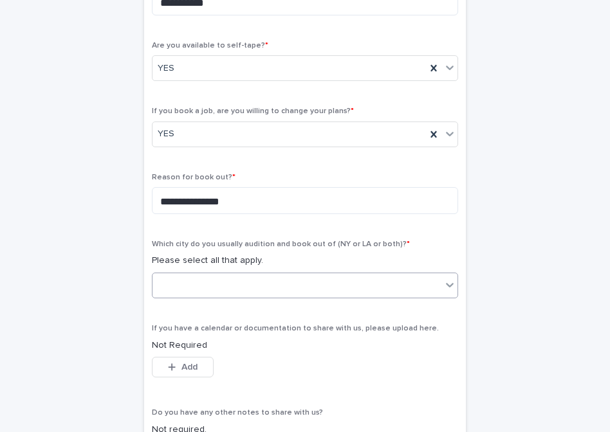
click at [183, 275] on div at bounding box center [297, 285] width 289 height 21
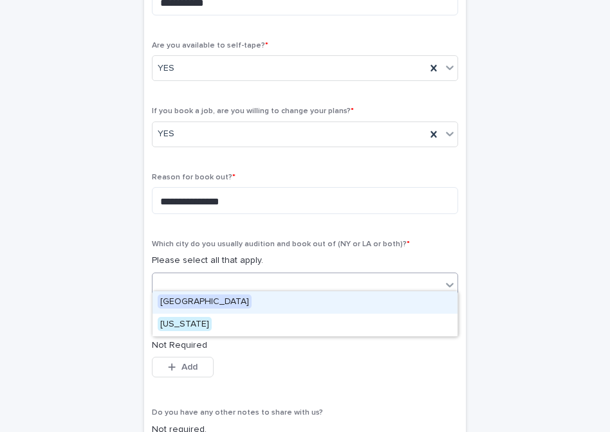
click at [195, 303] on span "[GEOGRAPHIC_DATA]" at bounding box center [205, 302] width 94 height 14
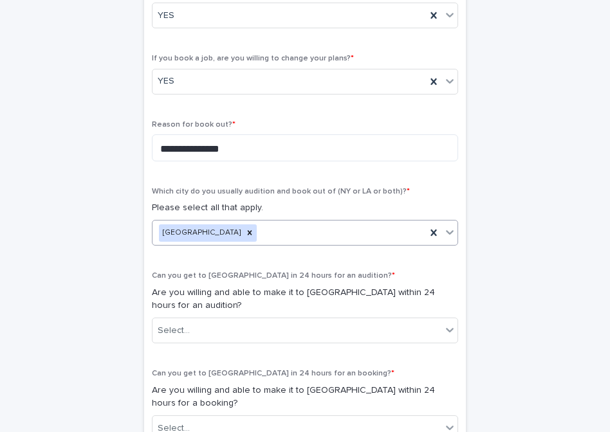
scroll to position [482, 0]
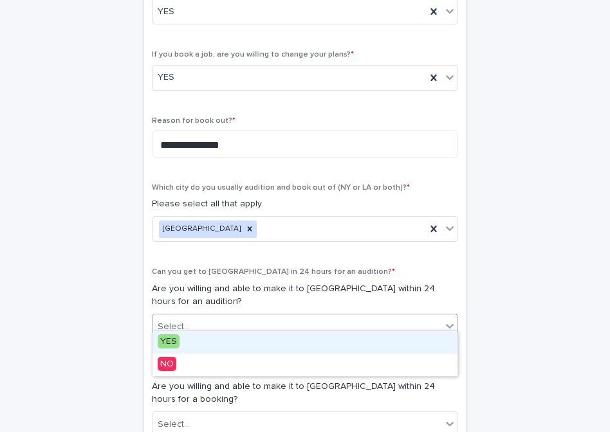
click at [213, 320] on div "Select..." at bounding box center [297, 327] width 289 height 21
click at [206, 342] on div "YES" at bounding box center [305, 342] width 305 height 23
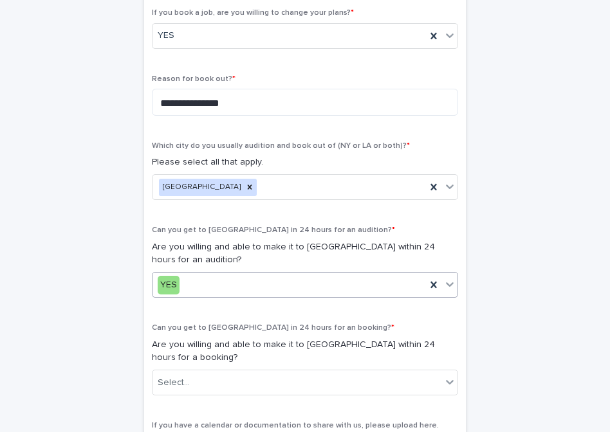
scroll to position [526, 0]
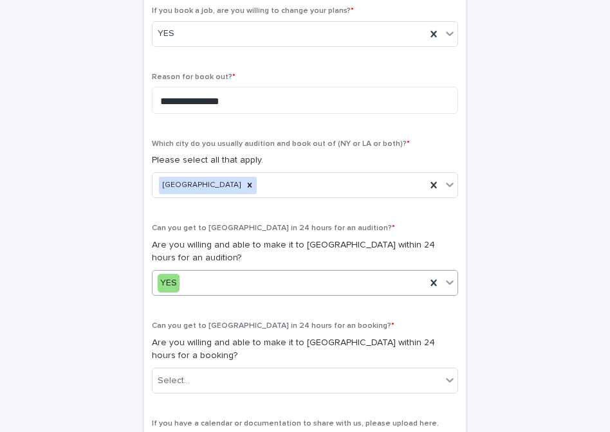
click at [220, 275] on div "YES" at bounding box center [289, 283] width 273 height 21
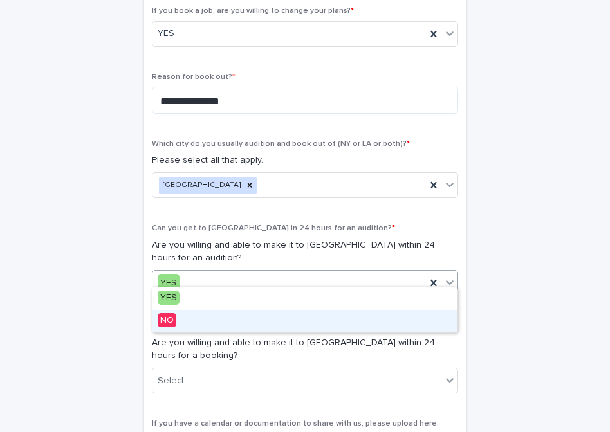
click at [199, 322] on div "NO" at bounding box center [305, 321] width 305 height 23
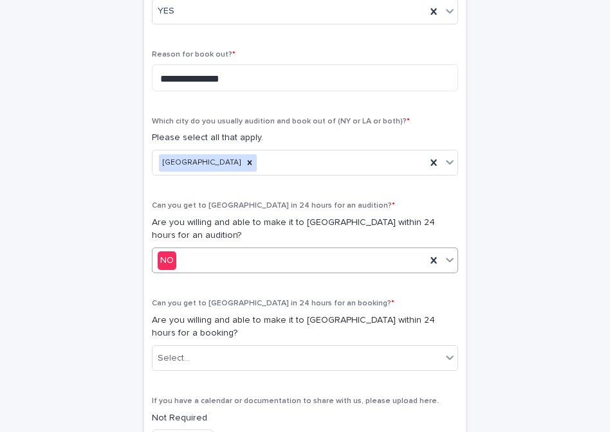
scroll to position [561, 0]
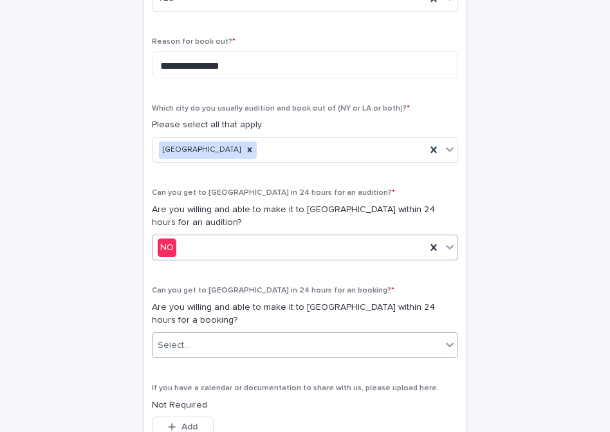
click at [221, 335] on div "Select..." at bounding box center [297, 345] width 289 height 21
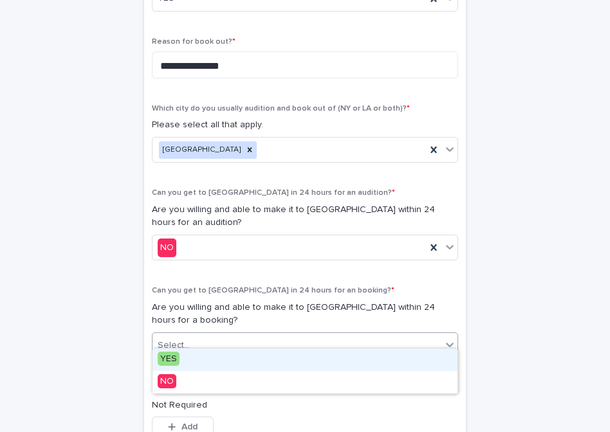
click at [201, 358] on div "YES" at bounding box center [305, 360] width 305 height 23
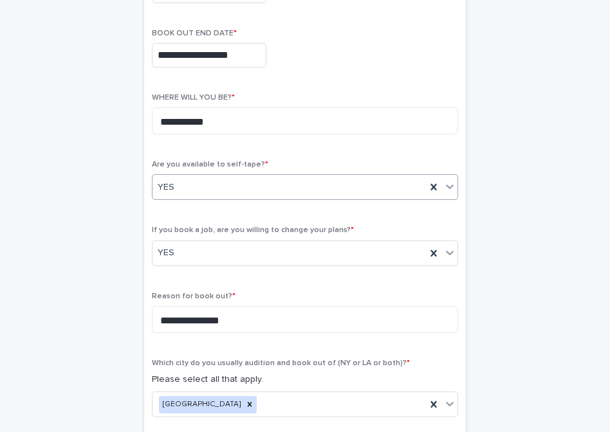
scroll to position [307, 0]
